Goal: Go to known website: Access a specific website the user already knows

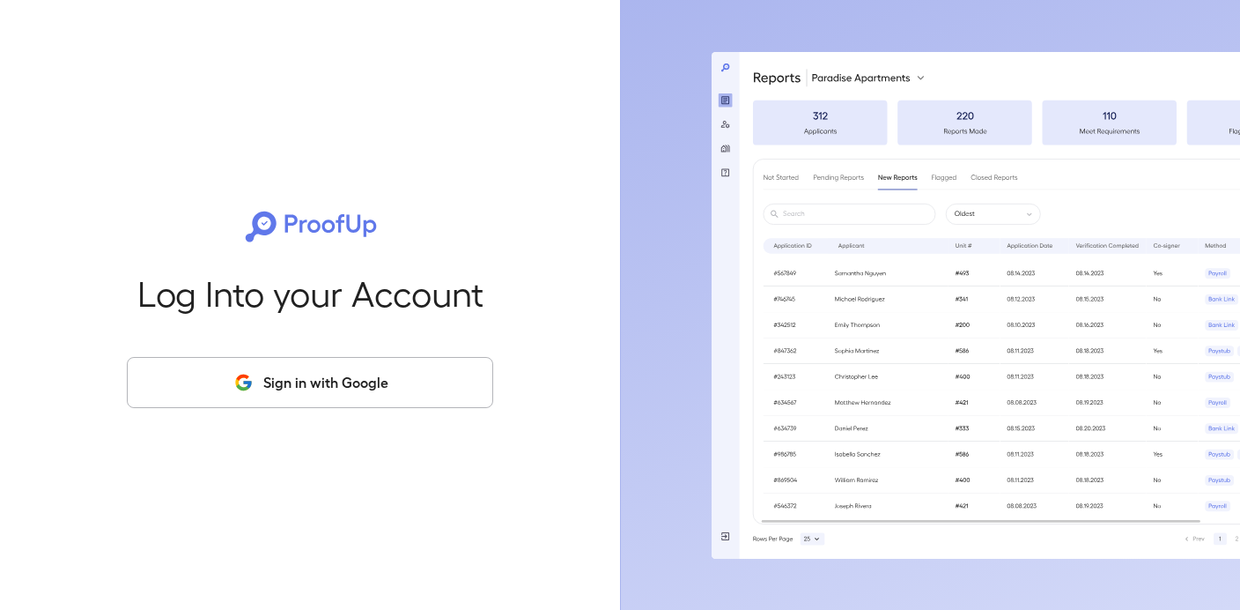
click at [331, 394] on button "Sign in with Google" at bounding box center [310, 382] width 366 height 51
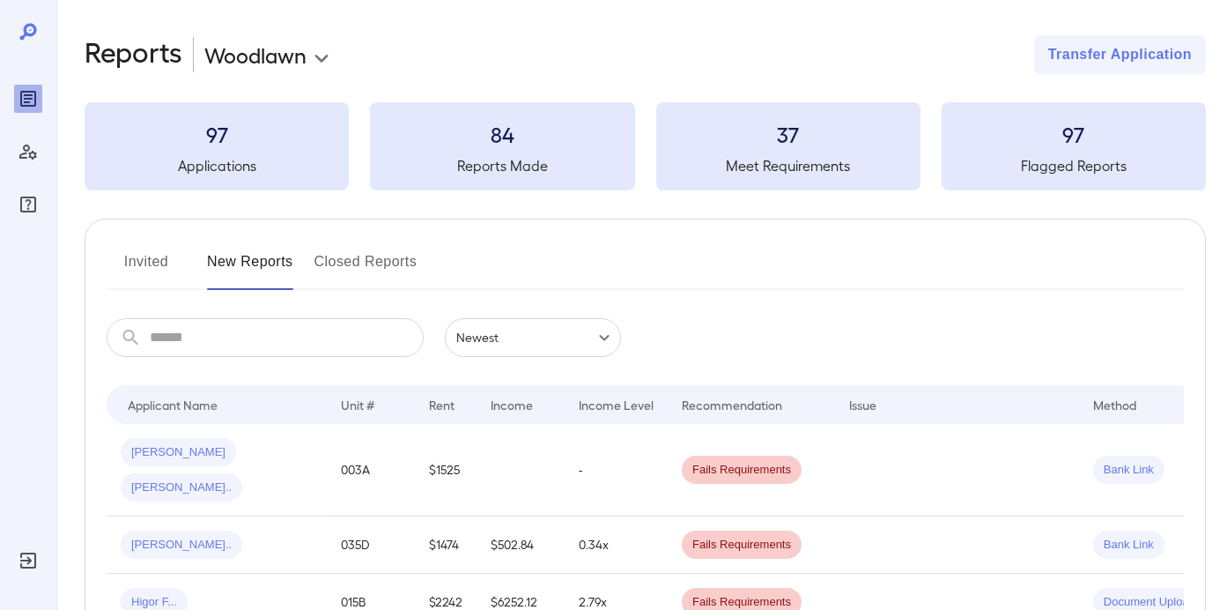
click at [323, 58] on body "**********" at bounding box center [613, 305] width 1227 height 610
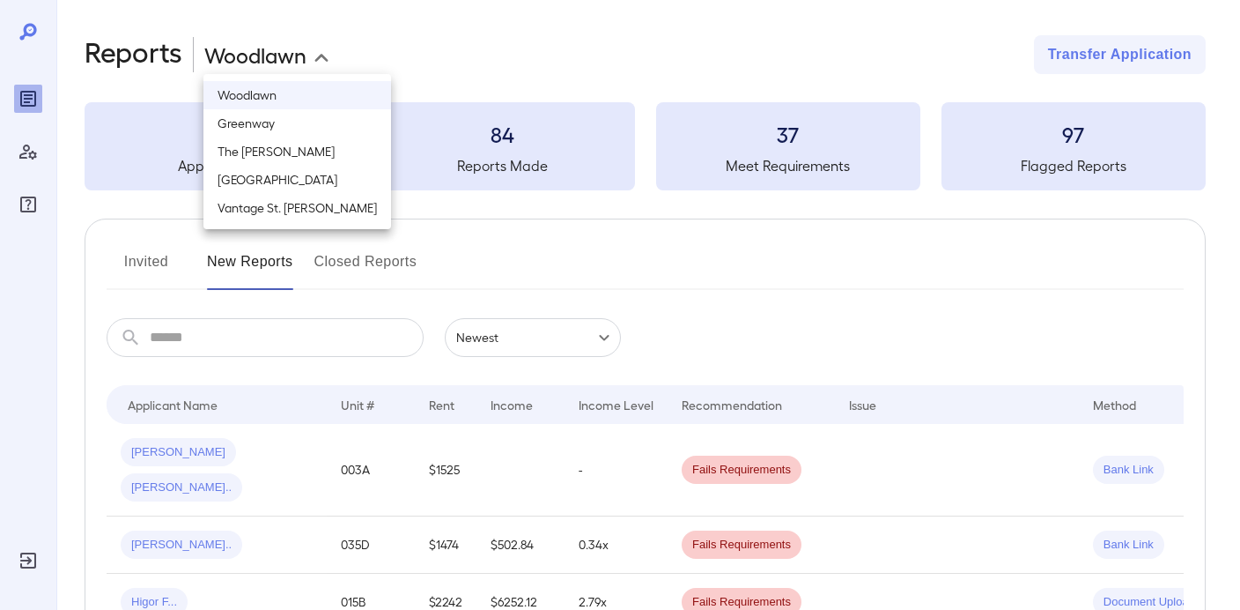
click at [449, 43] on div at bounding box center [620, 305] width 1240 height 610
